Goal: Find specific page/section: Locate a particular part of the current website

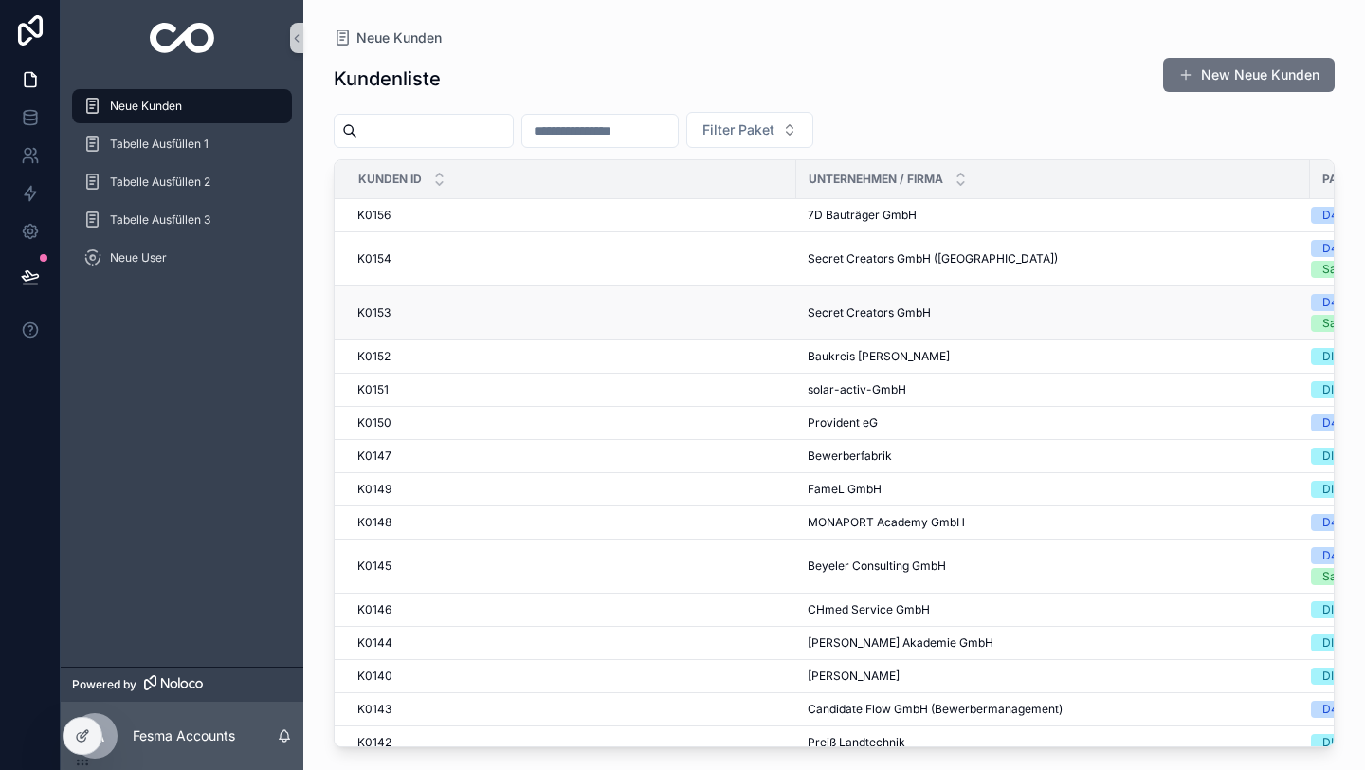
click at [436, 305] on div "K0153 K0153" at bounding box center [571, 312] width 428 height 15
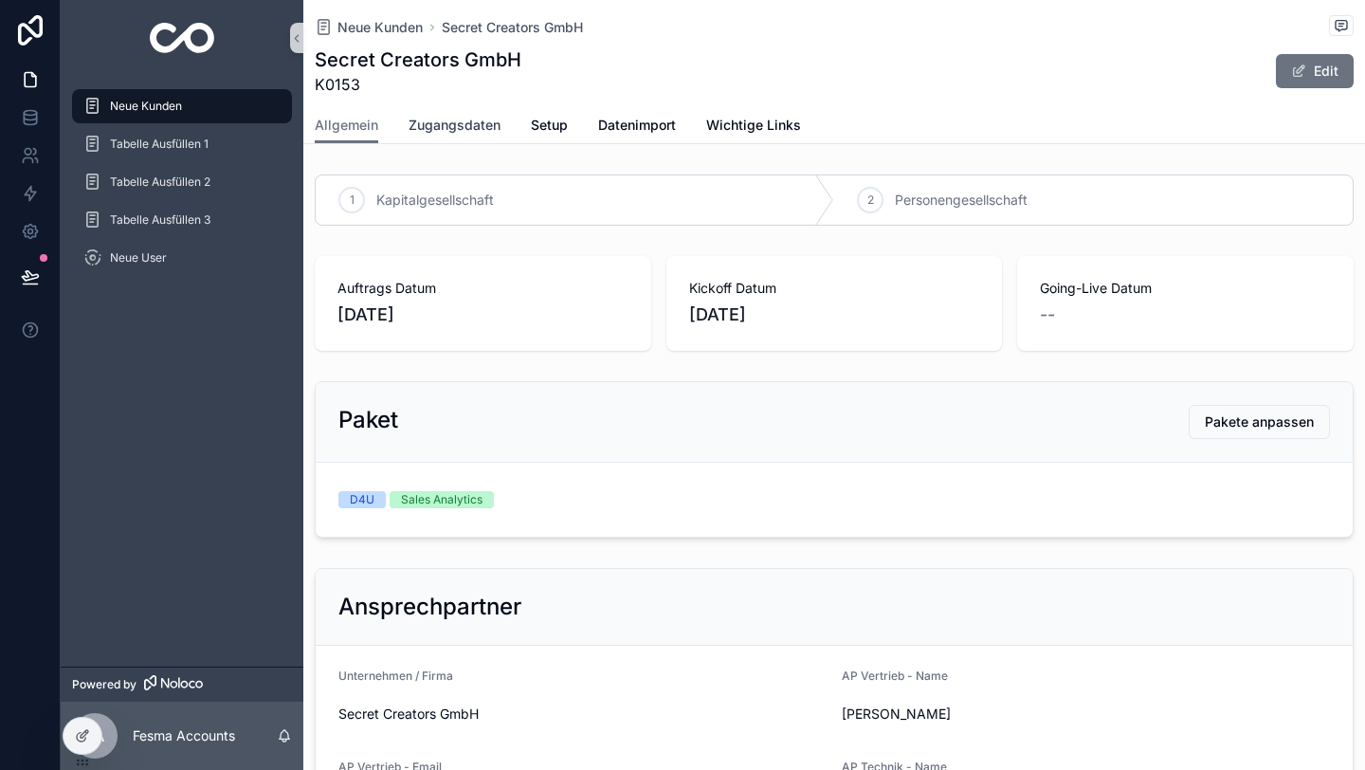
click at [458, 122] on span "Zugangsdaten" at bounding box center [455, 125] width 92 height 19
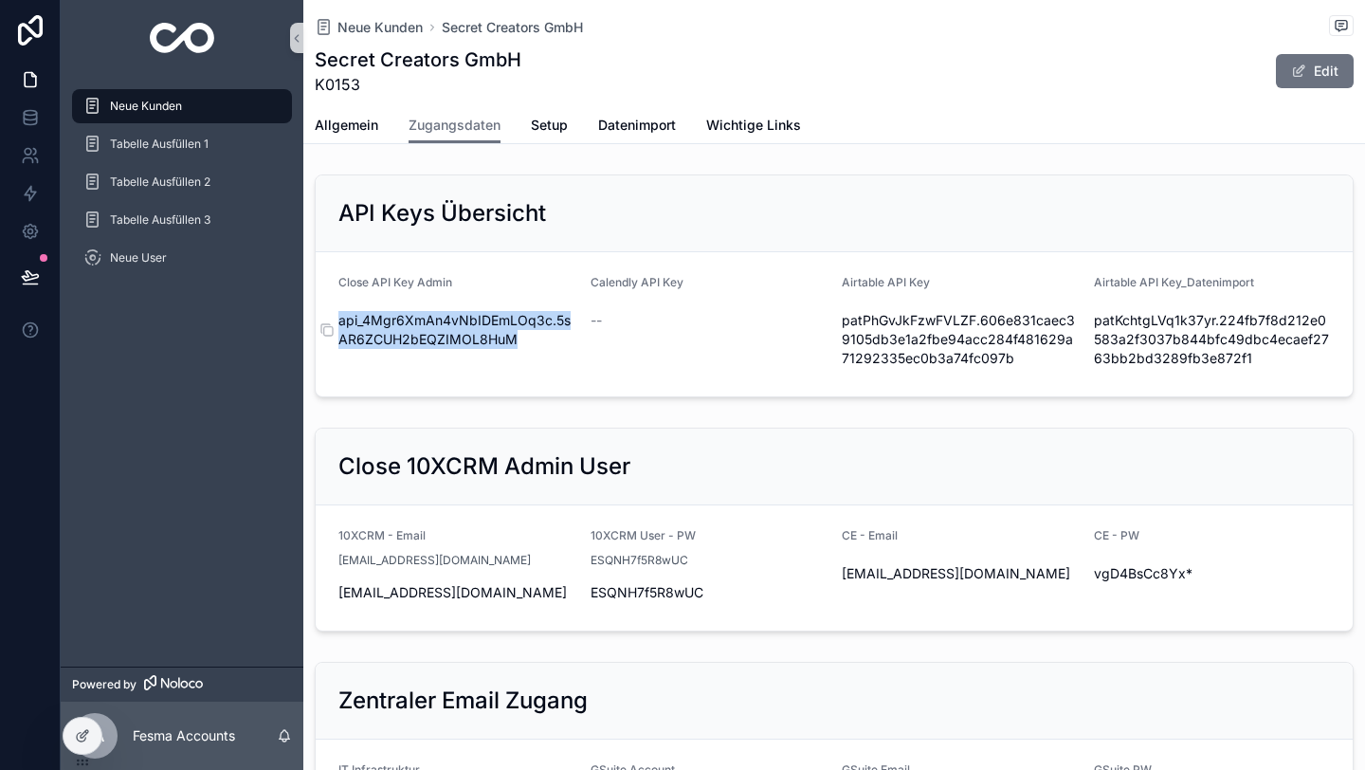
drag, startPoint x: 522, startPoint y: 342, endPoint x: 338, endPoint y: 317, distance: 185.7
click at [339, 317] on span "api_4Mgr6XmAn4vNbIDEmLOq3c.5sAR6ZCUH2bEQZIMOL8HuM" at bounding box center [457, 330] width 237 height 38
copy span "api_4Mgr6XmAn4vNbIDEmLOq3c.5sAR6ZCUH2bEQZIMOL8HuM"
